Goal: Use online tool/utility

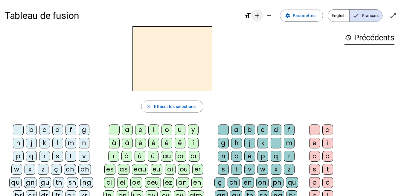
click at [259, 14] on mat-icon "add" at bounding box center [257, 15] width 7 height 7
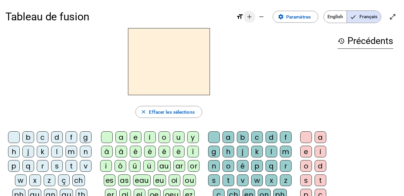
click at [259, 14] on mat-icon "remove" at bounding box center [261, 16] width 7 height 7
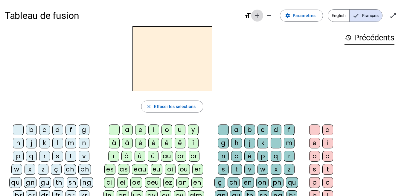
click at [259, 14] on mat-icon "add" at bounding box center [257, 15] width 7 height 7
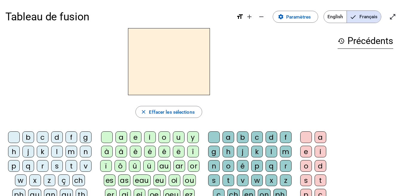
click at [66, 157] on div "m" at bounding box center [72, 152] width 12 height 12
click at [119, 139] on div "a" at bounding box center [121, 137] width 12 height 12
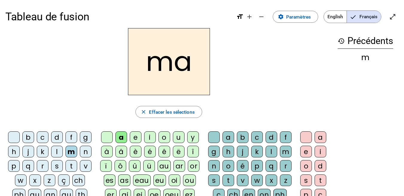
click at [66, 172] on div "t" at bounding box center [72, 166] width 12 height 12
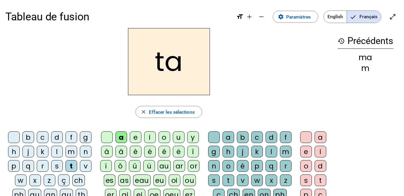
click at [63, 152] on div "l" at bounding box center [57, 152] width 12 height 12
click at [220, 180] on div "s" at bounding box center [214, 180] width 12 height 12
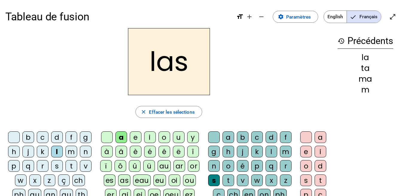
click at [20, 166] on div "p" at bounding box center [14, 166] width 12 height 12
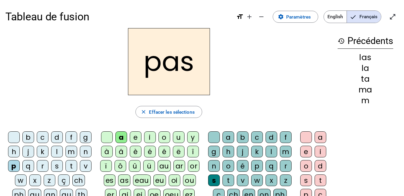
click at [66, 172] on div "t" at bounding box center [72, 166] width 12 height 12
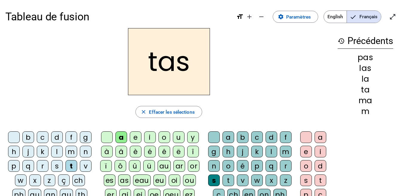
click at [219, 135] on div at bounding box center [214, 137] width 12 height 12
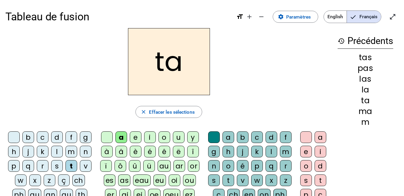
click at [51, 172] on div "s" at bounding box center [57, 166] width 12 height 12
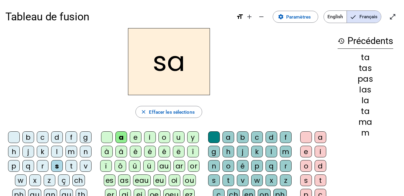
click at [266, 157] on div "l" at bounding box center [272, 152] width 12 height 12
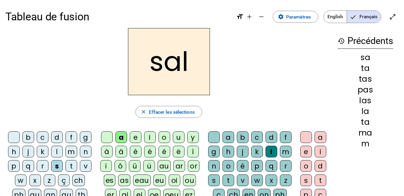
click at [66, 157] on div "m" at bounding box center [72, 152] width 12 height 12
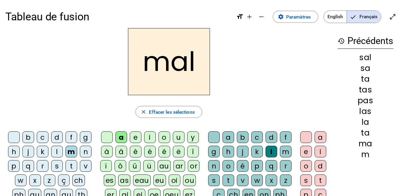
click at [34, 137] on div "b" at bounding box center [28, 137] width 12 height 12
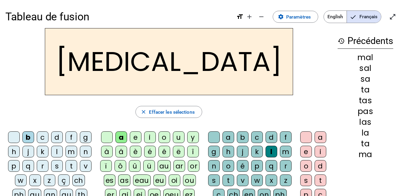
click at [220, 180] on div "s" at bounding box center [214, 180] width 12 height 12
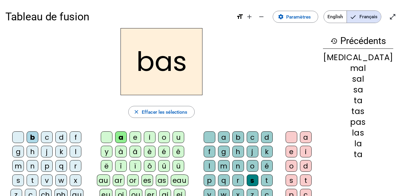
click at [48, 168] on div "p" at bounding box center [47, 166] width 12 height 12
